Goal: Contribute content

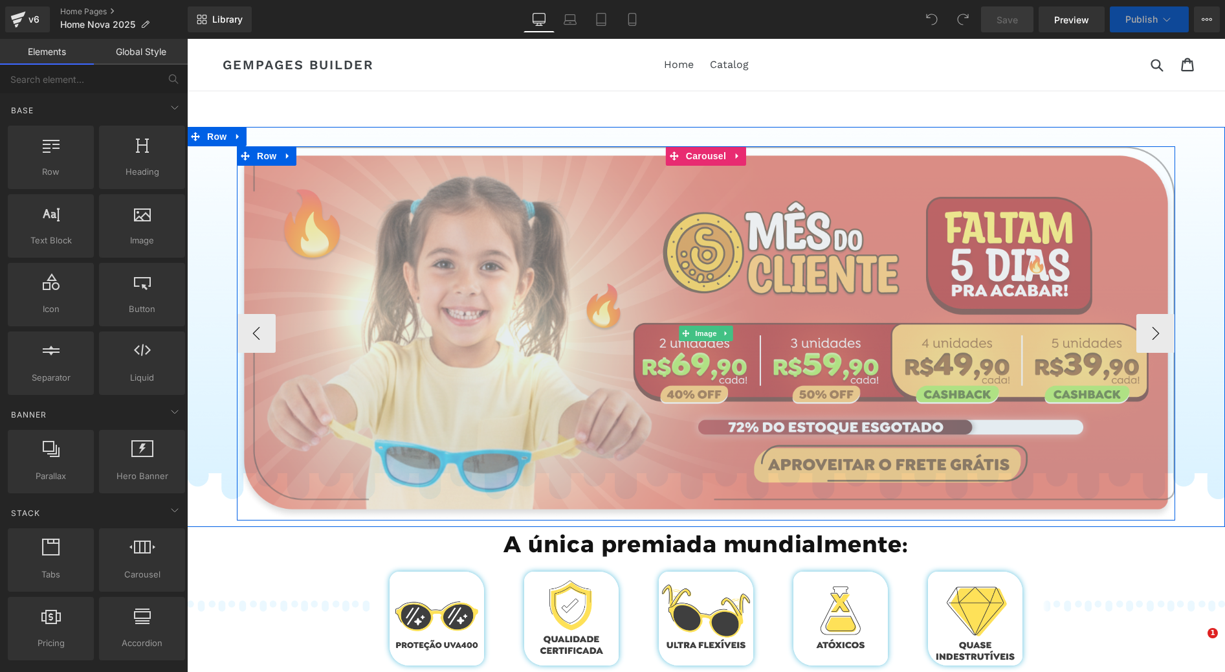
click at [555, 272] on img at bounding box center [706, 333] width 938 height 374
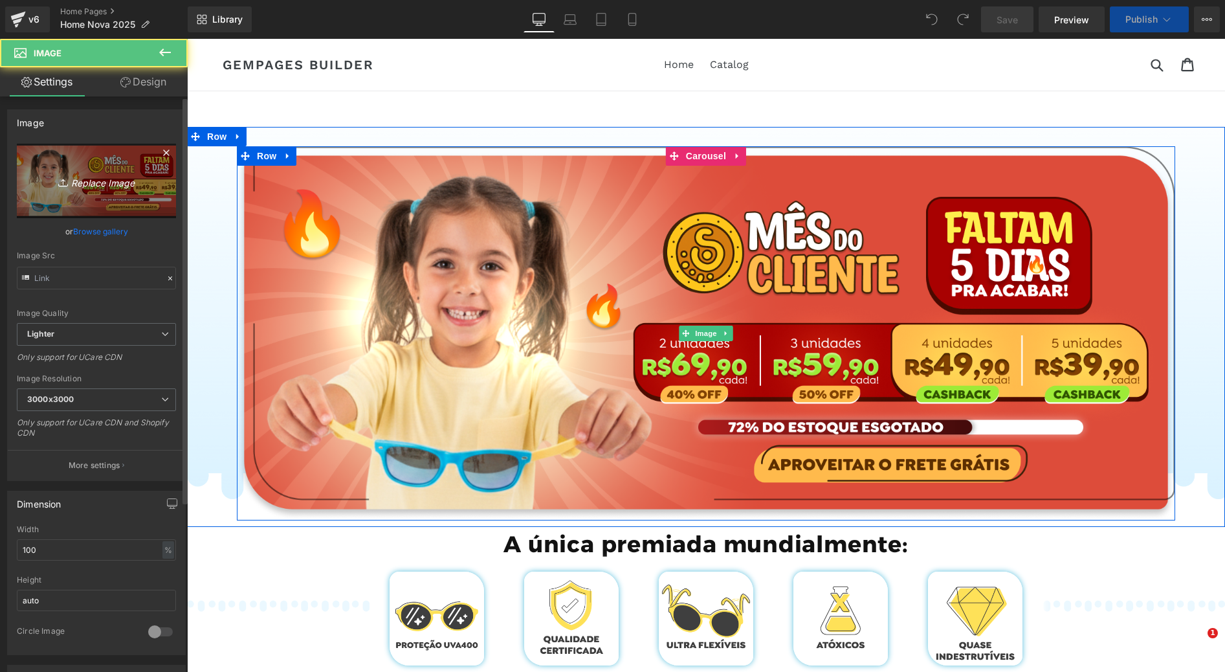
click at [76, 184] on icon "Replace Image" at bounding box center [97, 181] width 104 height 16
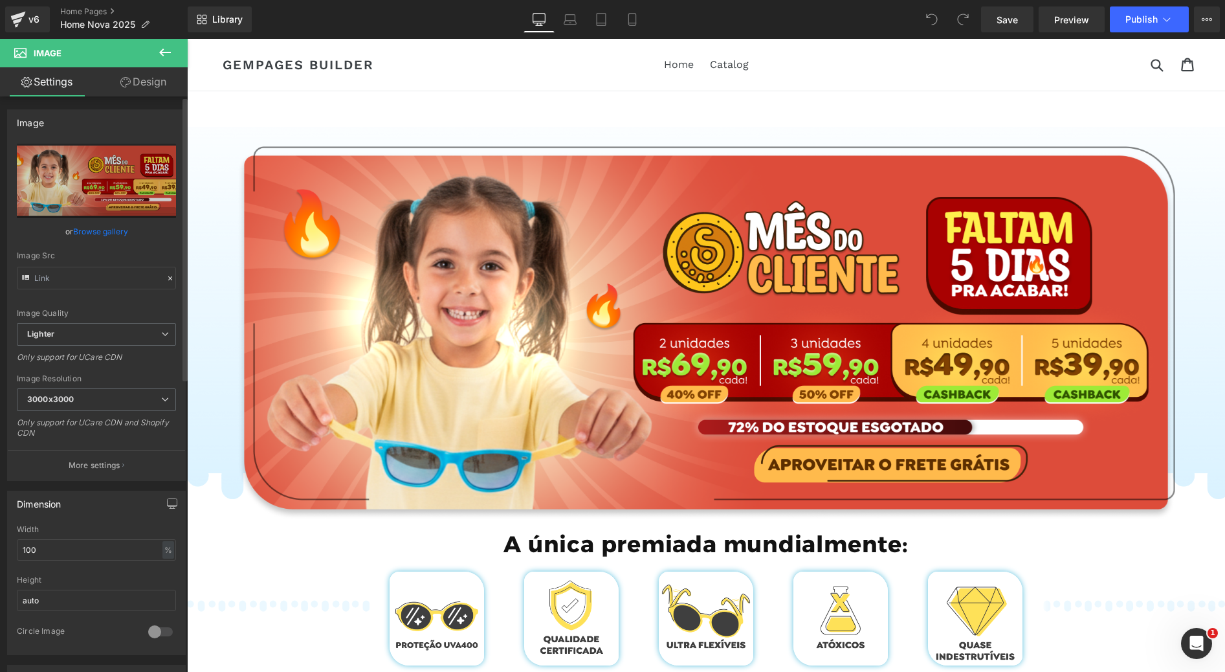
type input "C:\fakepath\Group 780.webp"
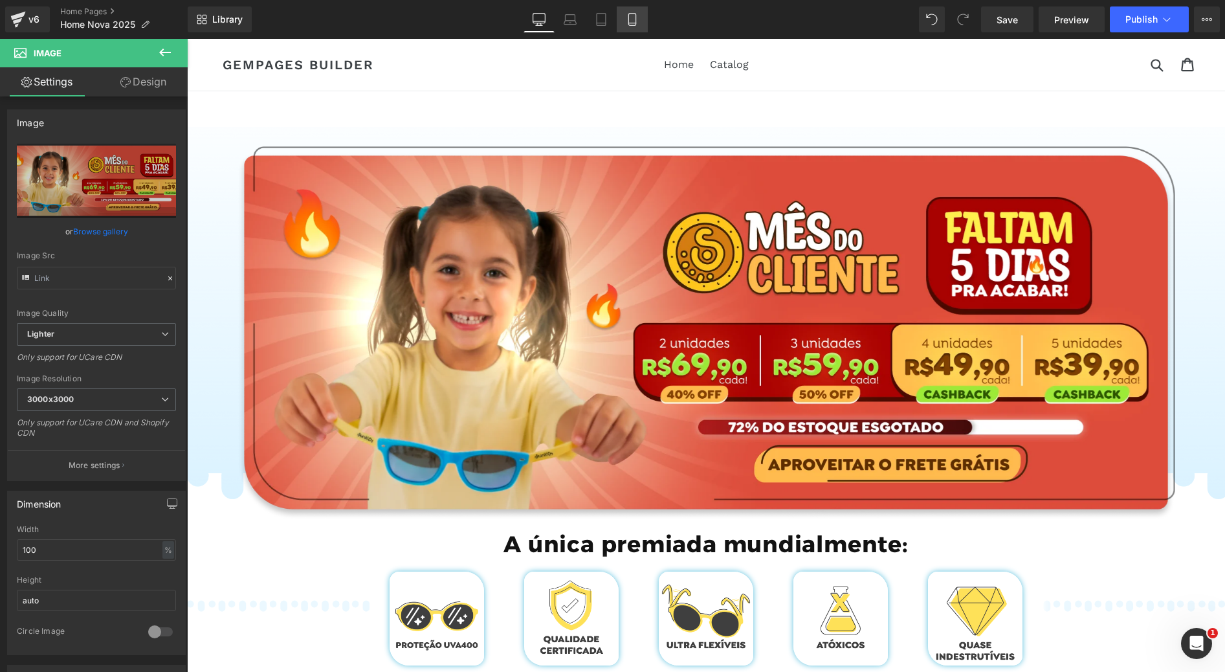
click at [628, 17] on icon at bounding box center [631, 20] width 7 height 12
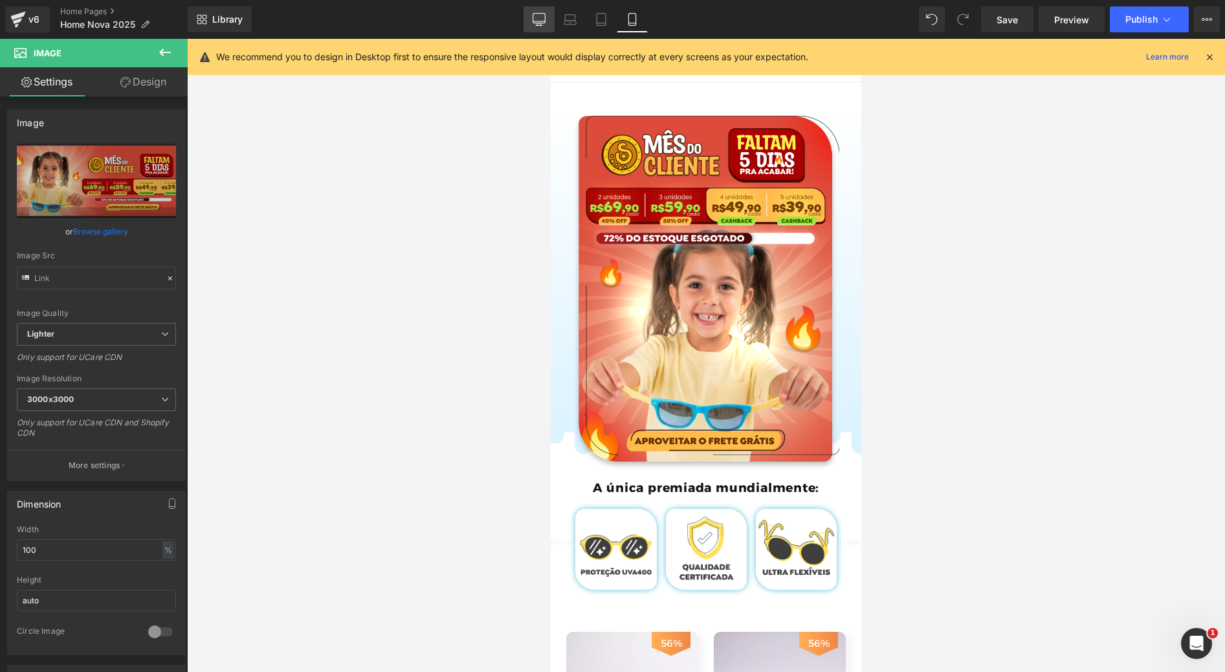
click at [538, 24] on icon at bounding box center [539, 24] width 4 height 3
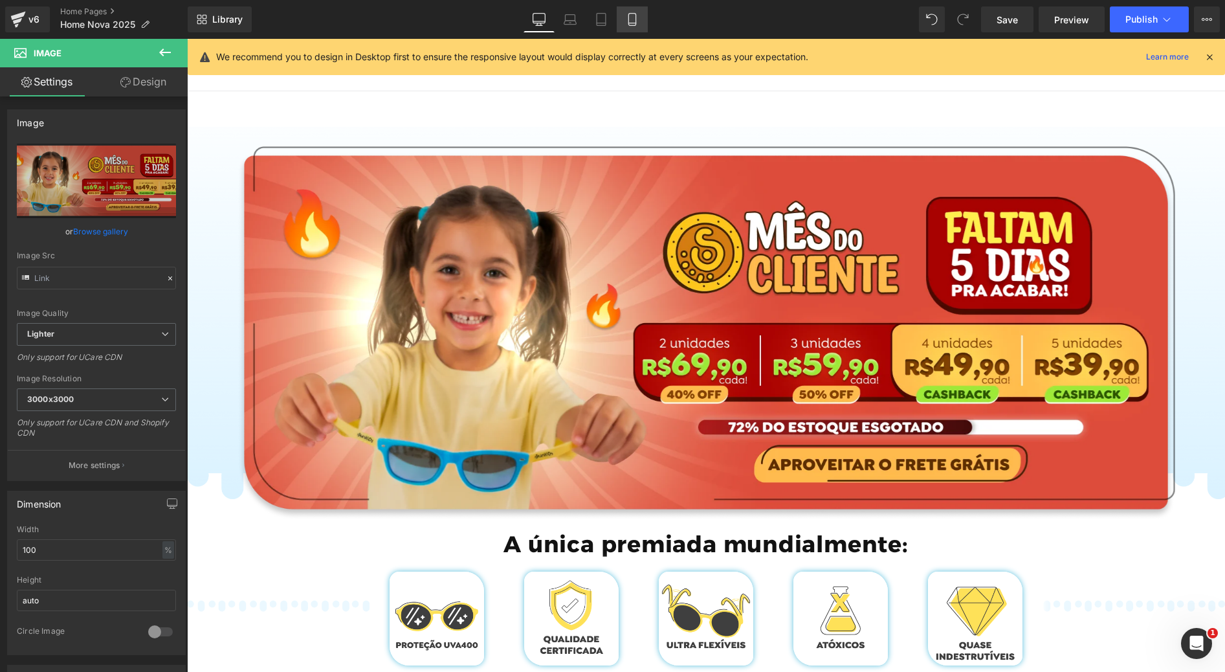
click at [618, 18] on link "Mobile" at bounding box center [632, 19] width 31 height 26
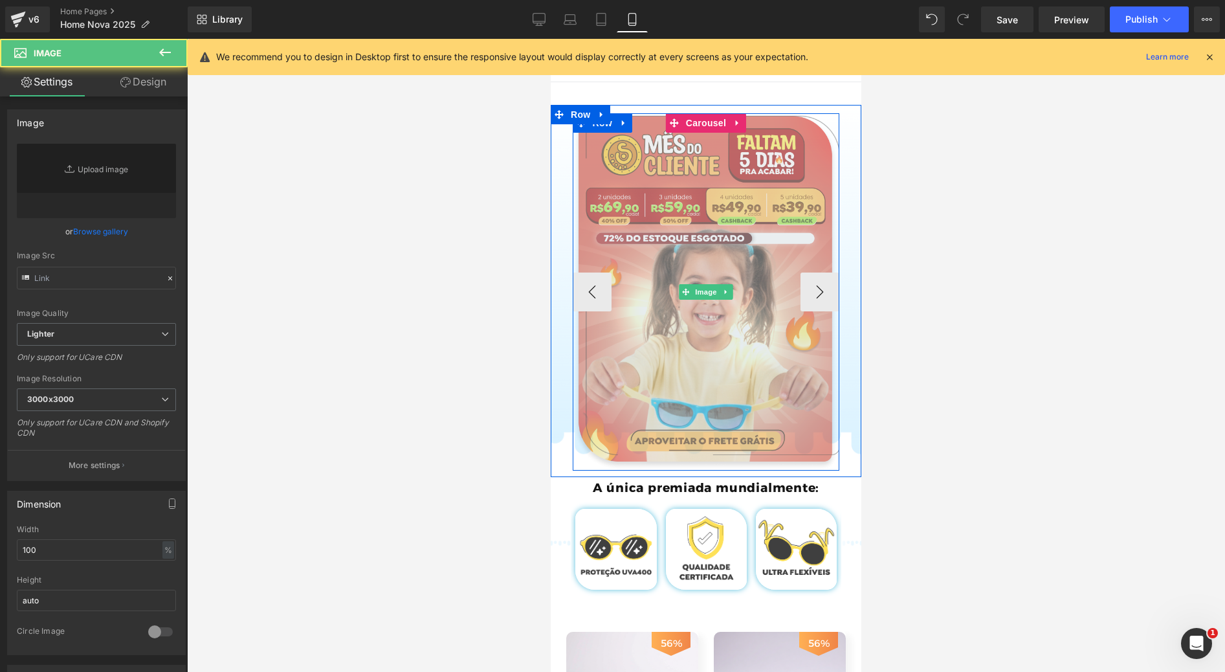
click at [703, 227] on img at bounding box center [706, 291] width 267 height 357
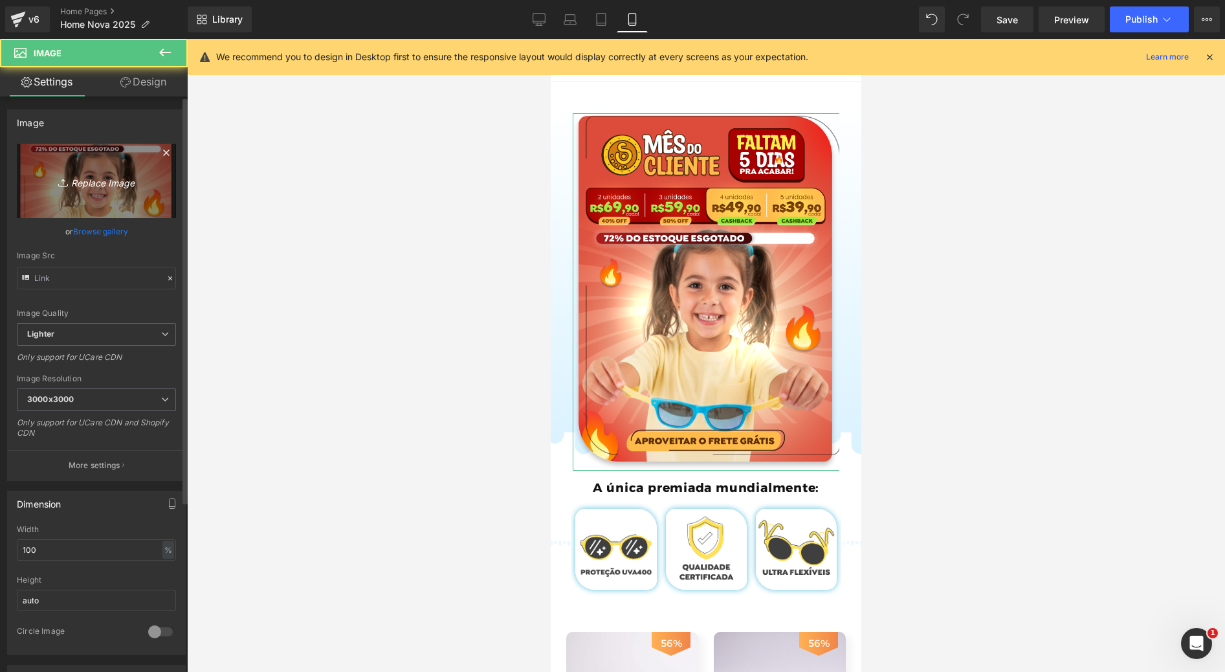
click at [100, 185] on icon "Replace Image" at bounding box center [97, 181] width 104 height 16
type input "C:\fakepath\Group 781.webp"
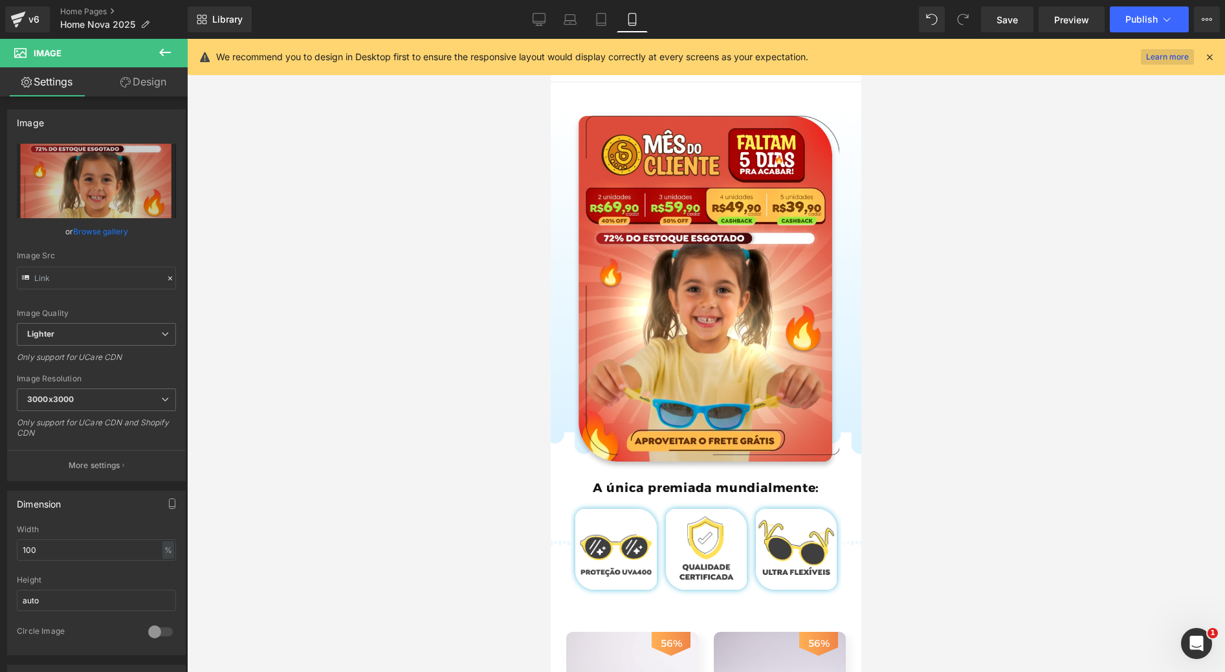
click at [1171, 56] on link "Learn more" at bounding box center [1167, 57] width 53 height 16
click at [1146, 26] on button "Publish" at bounding box center [1149, 19] width 79 height 26
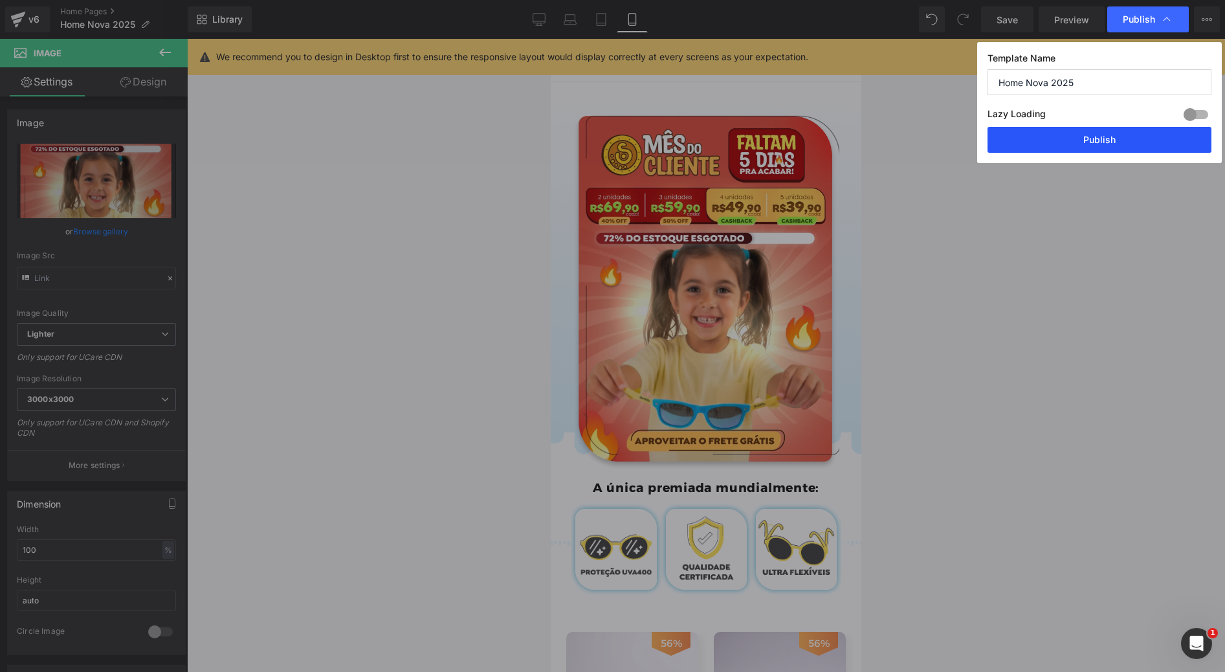
click at [1134, 146] on button "Publish" at bounding box center [1100, 140] width 224 height 26
